Goal: Find specific page/section: Find specific page/section

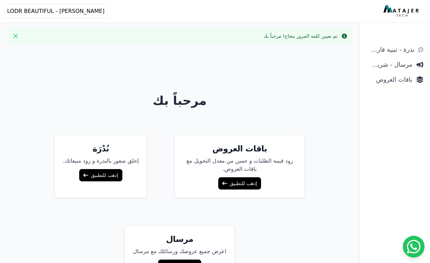
click at [81, 175] on link "إذهب للتطبيق" at bounding box center [100, 175] width 43 height 12
click at [239, 181] on link "إذهب للتطبيق" at bounding box center [239, 183] width 43 height 12
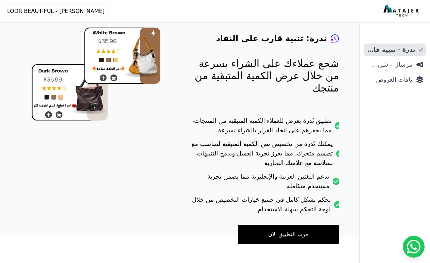
scroll to position [55, 0]
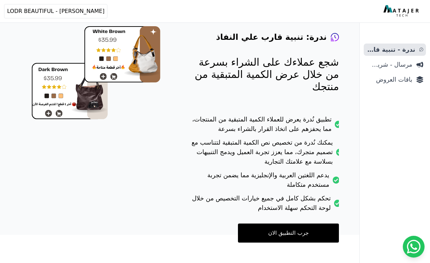
click at [274, 226] on link "جرب التطبيق الان" at bounding box center [288, 232] width 101 height 19
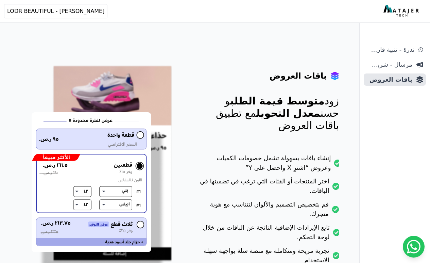
scroll to position [17, 0]
click at [386, 64] on span "مرسال - شريط دعاية" at bounding box center [390, 65] width 46 height 10
